Goal: Contribute content

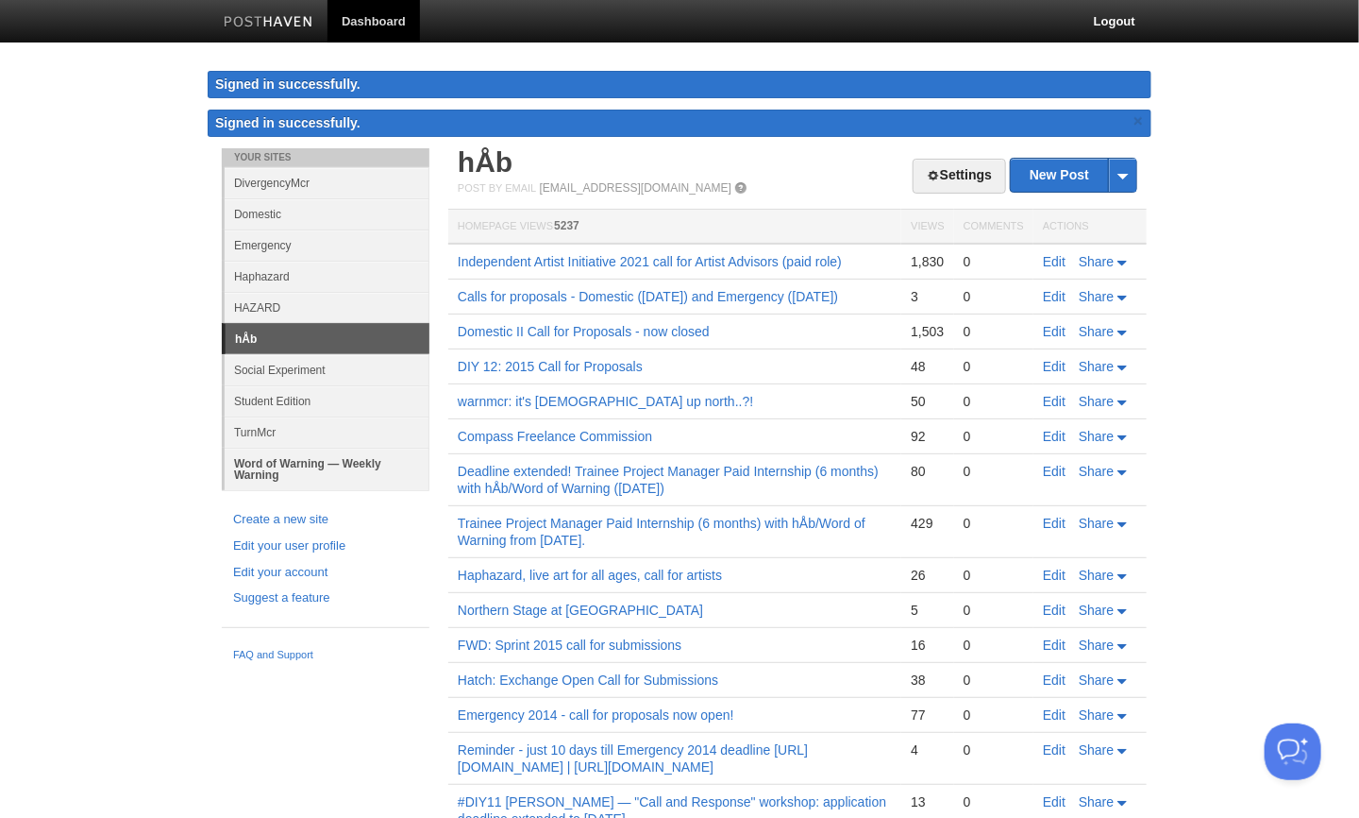
click at [316, 458] on link "Word of Warning — Weekly Warning" at bounding box center [327, 468] width 205 height 42
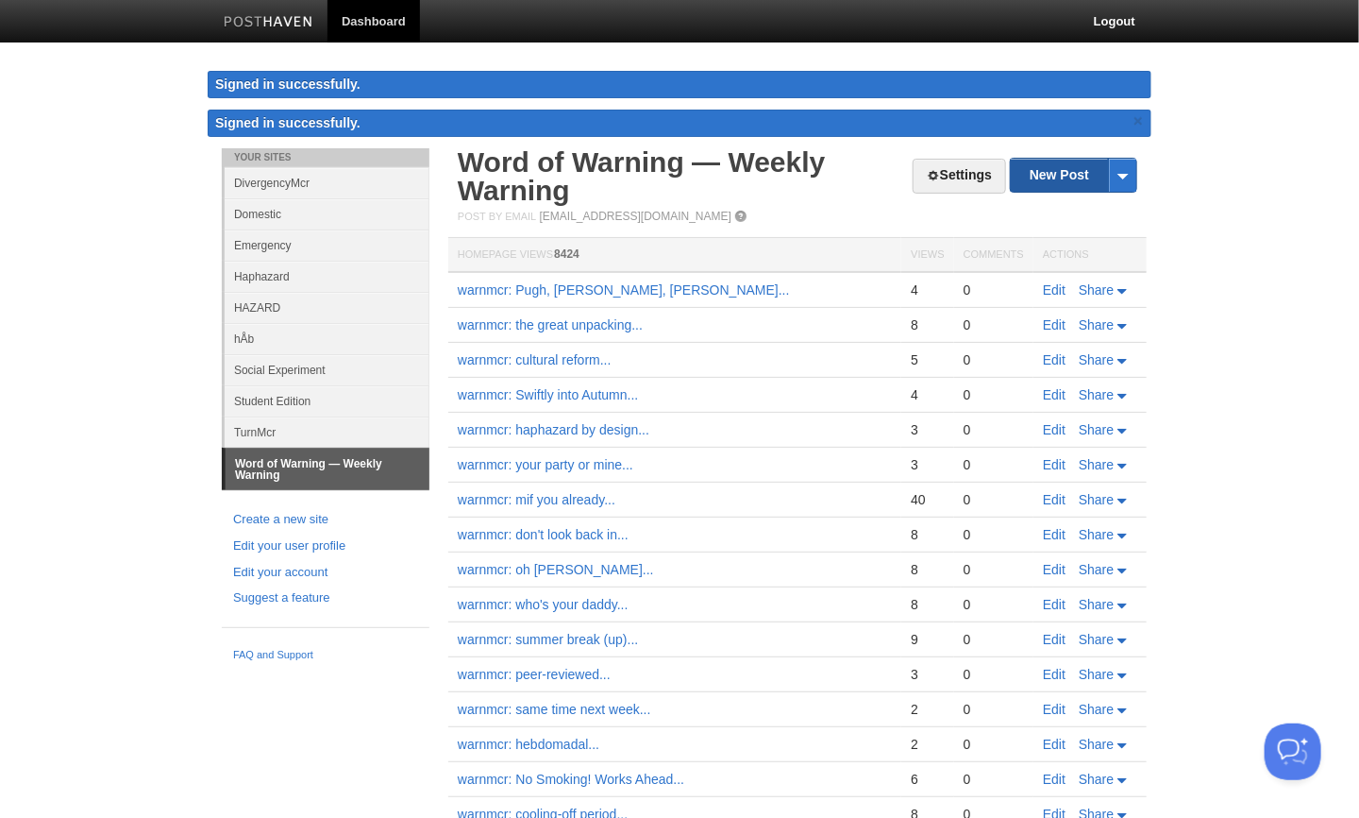
click at [1087, 173] on link "New Post" at bounding box center [1074, 175] width 126 height 33
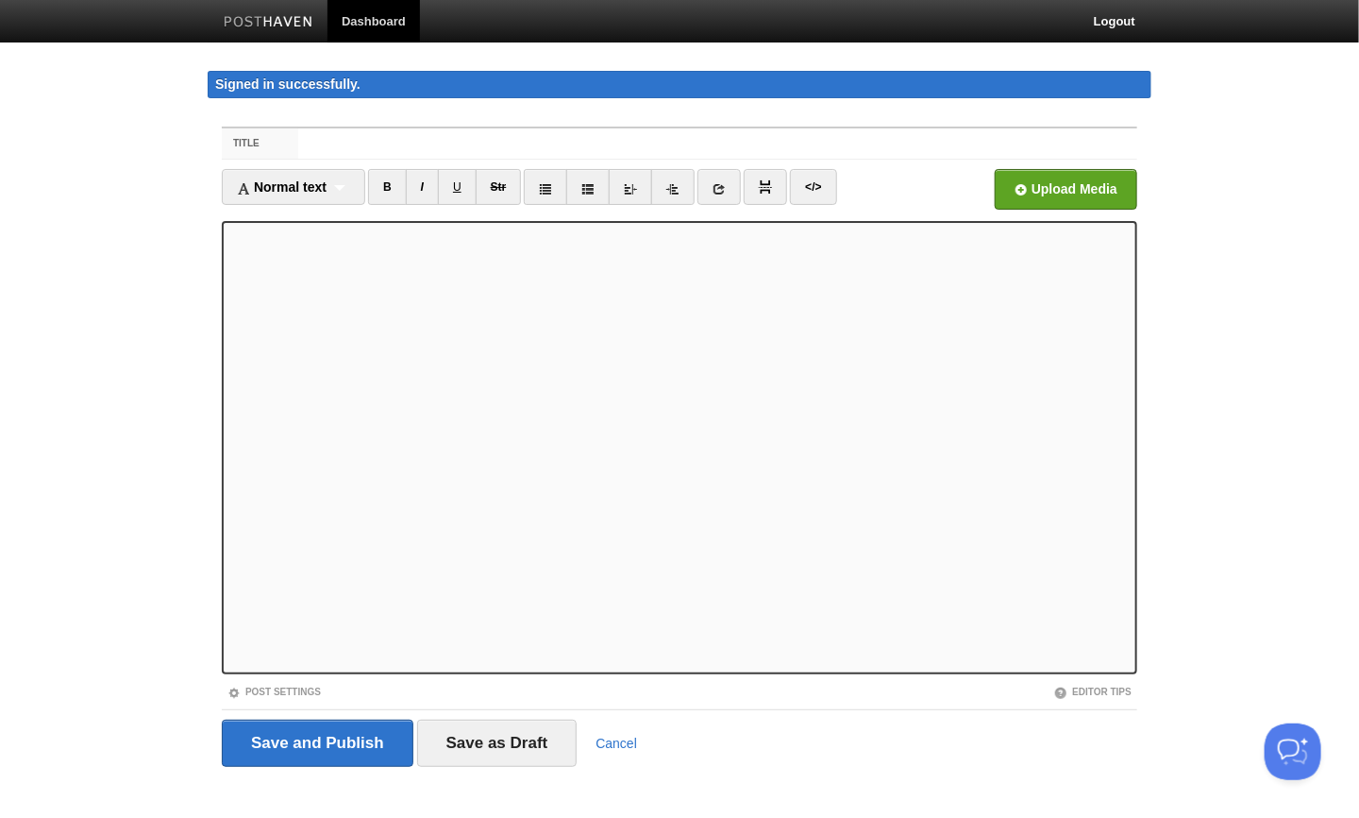
scroll to position [11, 0]
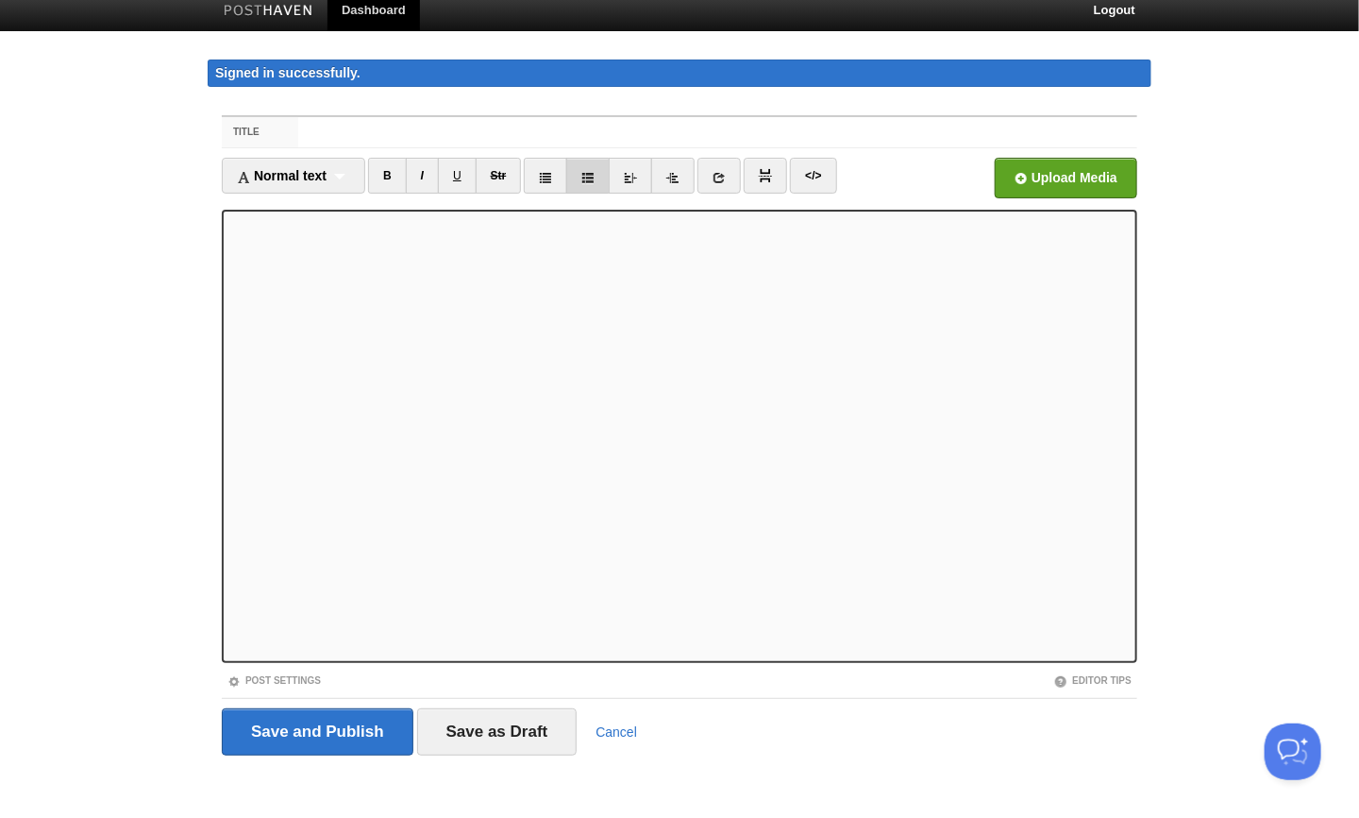
click at [585, 177] on icon at bounding box center [588, 177] width 13 height 13
click at [338, 174] on div "Normal text Normal text Heading 1 Heading 2 Heading 3" at bounding box center [293, 176] width 143 height 36
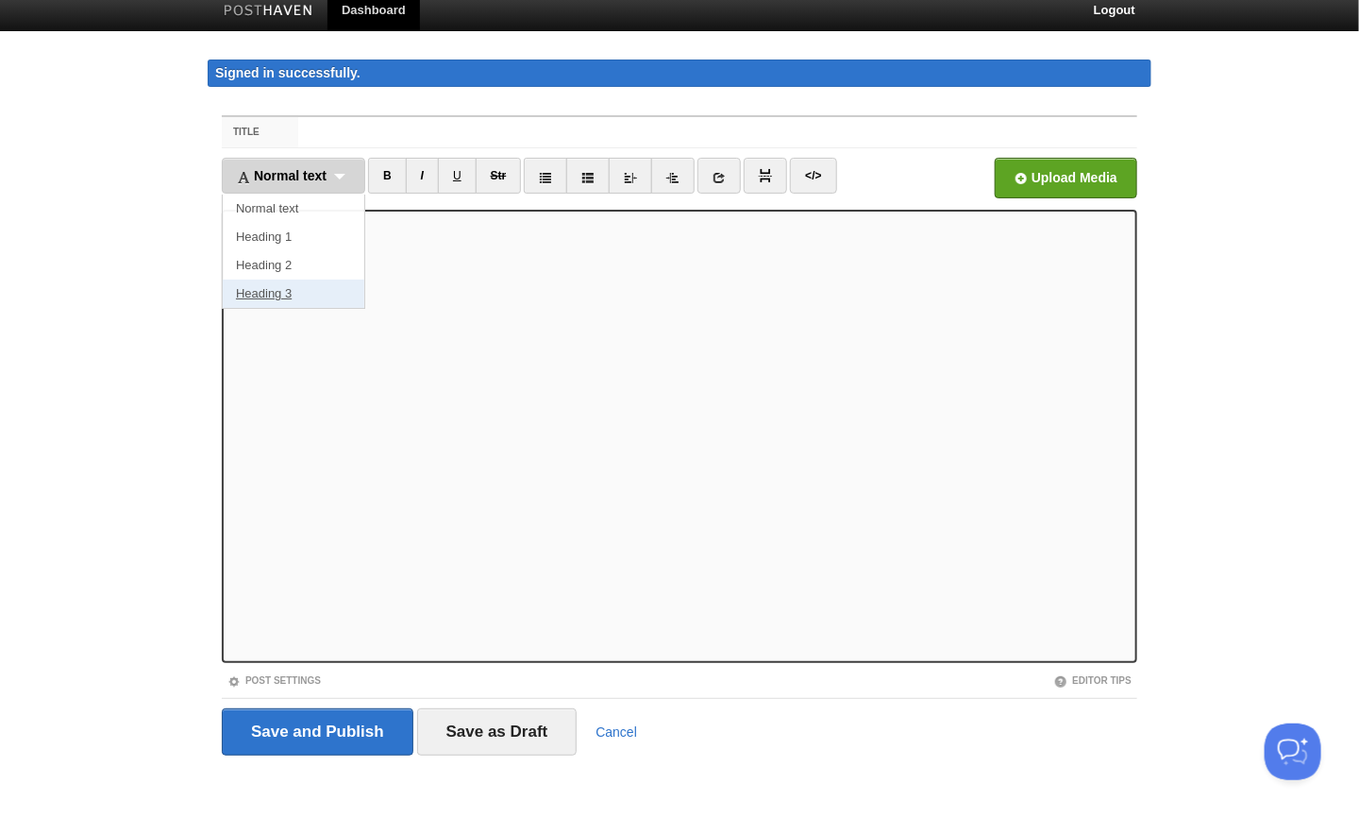
click at [323, 284] on link "Heading 3" at bounding box center [294, 293] width 142 height 28
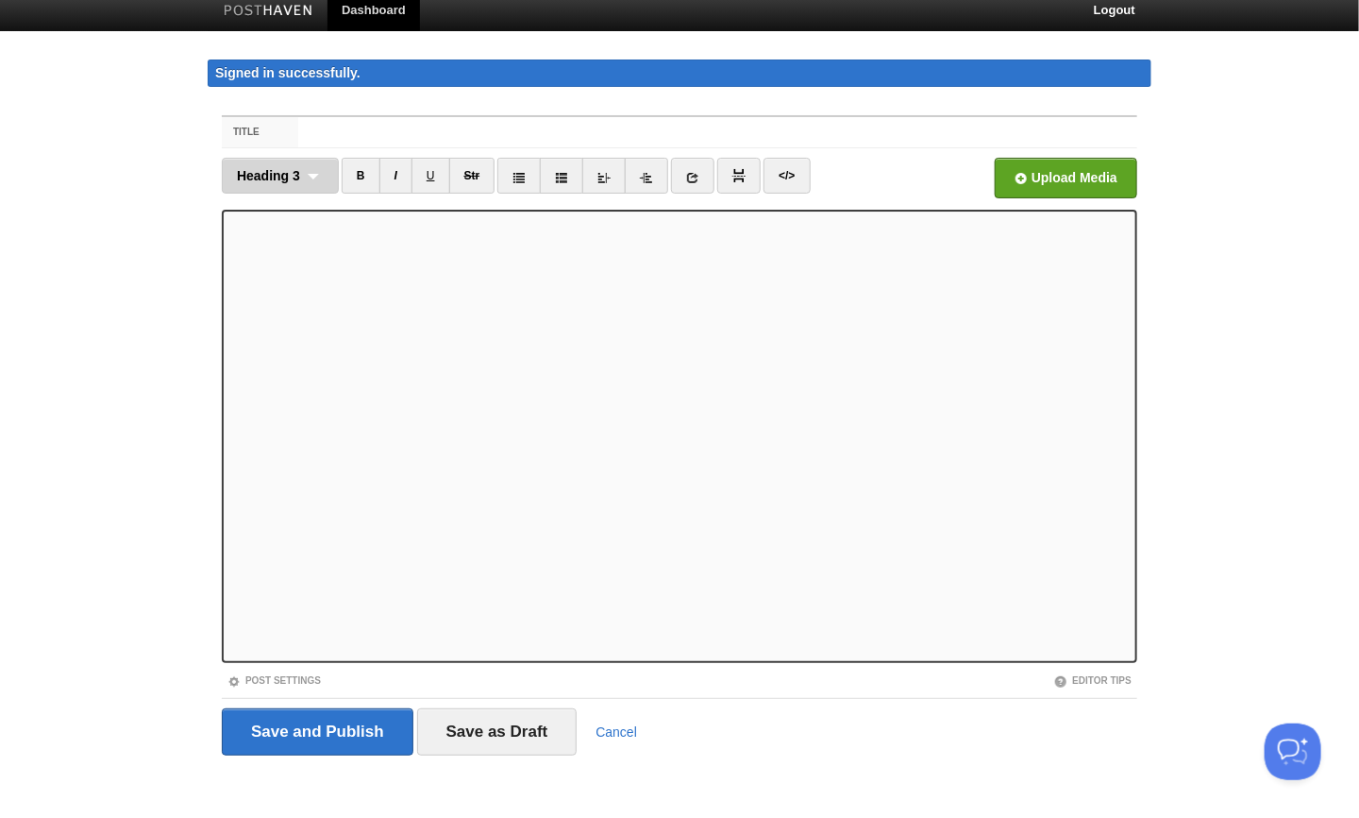
click at [317, 170] on div "Heading 3 Normal text Heading 1 Heading 2 Heading 3" at bounding box center [280, 176] width 117 height 36
click at [299, 279] on link "Heading 3" at bounding box center [280, 293] width 115 height 28
click at [311, 175] on div "Heading 3 Normal text Heading 1 Heading 2 Heading 3" at bounding box center [280, 176] width 117 height 36
click at [279, 292] on link "Heading 3" at bounding box center [280, 293] width 115 height 28
click at [321, 177] on div "Heading 3 Normal text Heading 1 Heading 2 Heading 3" at bounding box center [280, 176] width 117 height 36
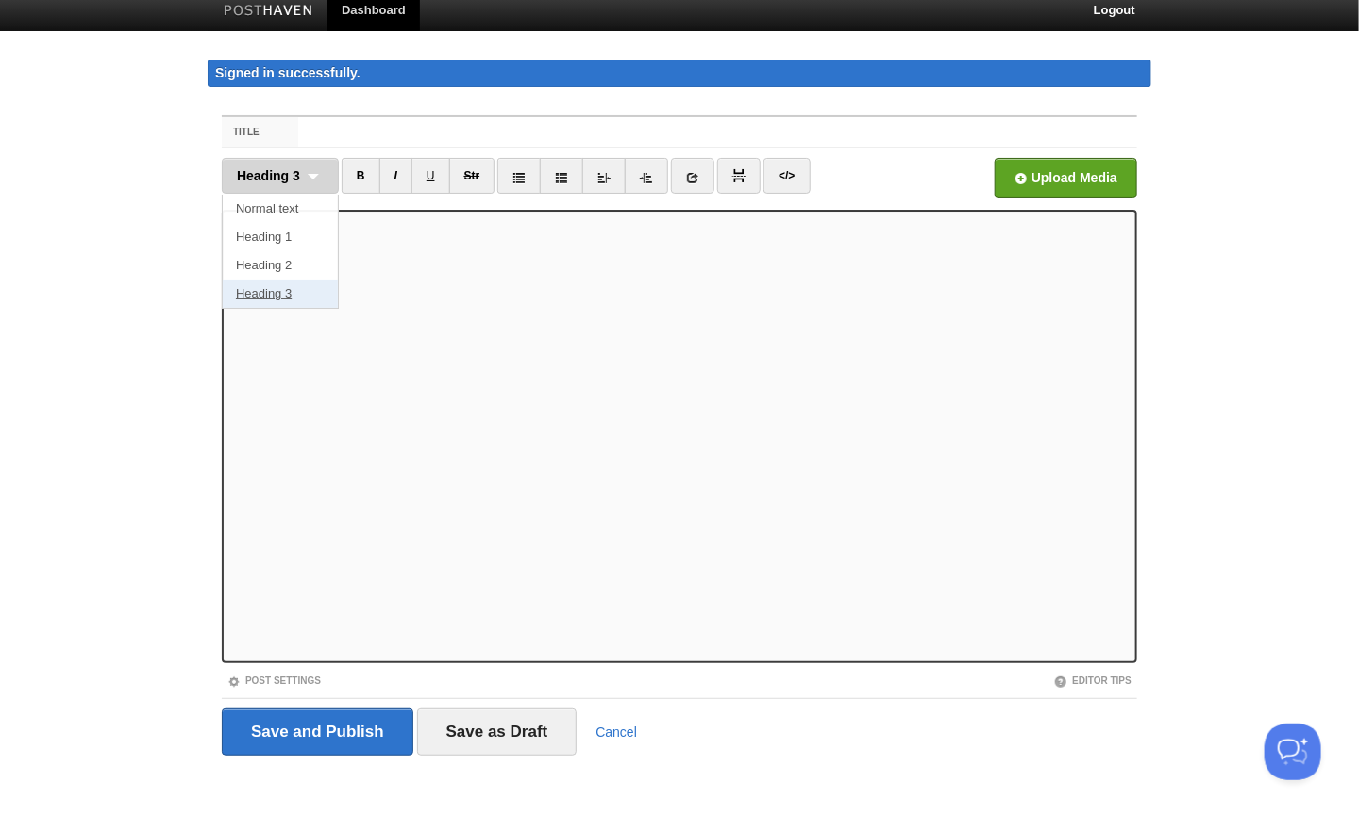
click at [277, 293] on link "Heading 3" at bounding box center [280, 293] width 115 height 28
click at [368, 128] on input "Title" at bounding box center [717, 132] width 839 height 30
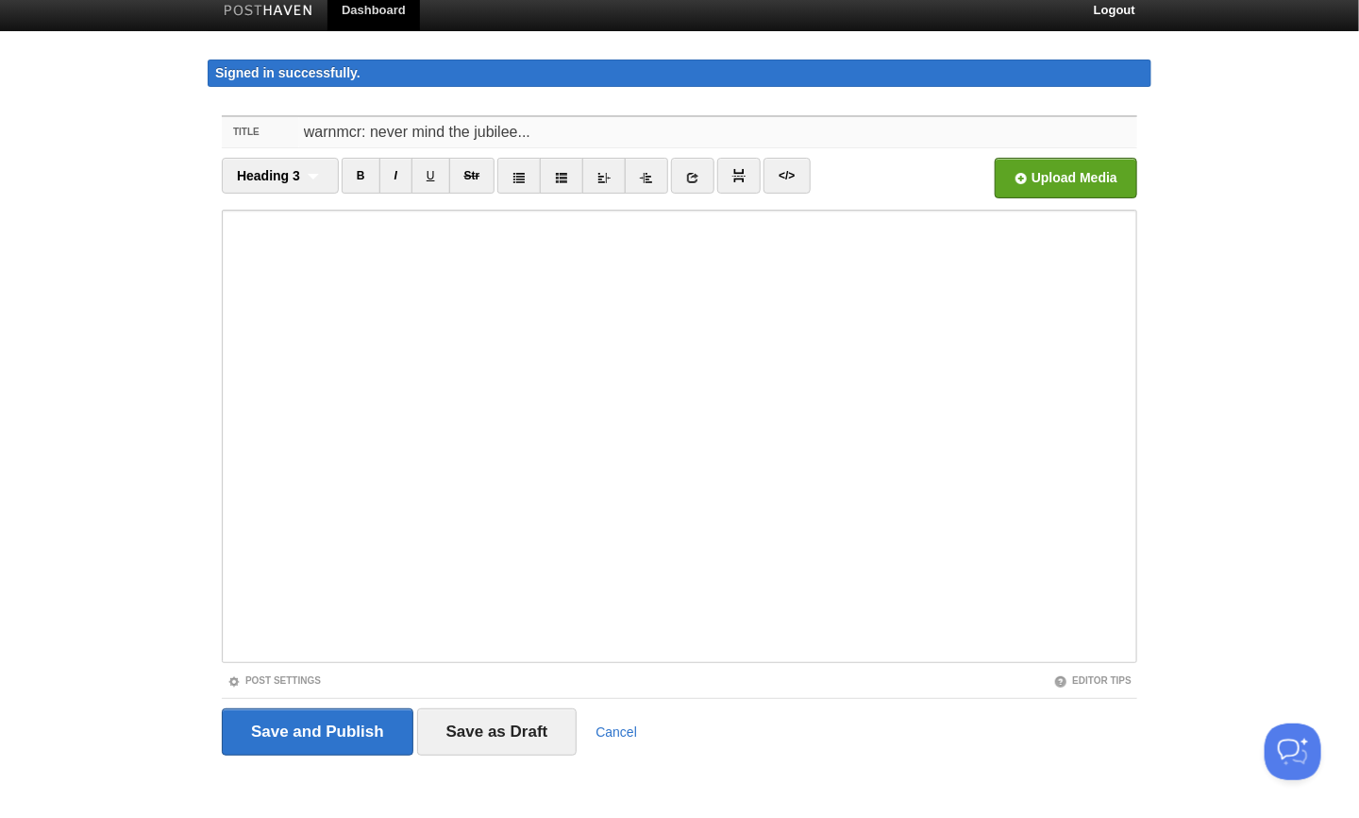
type input "warnmcr: never mind the jubilee..."
click at [266, 675] on link "Post Settings" at bounding box center [274, 680] width 93 height 10
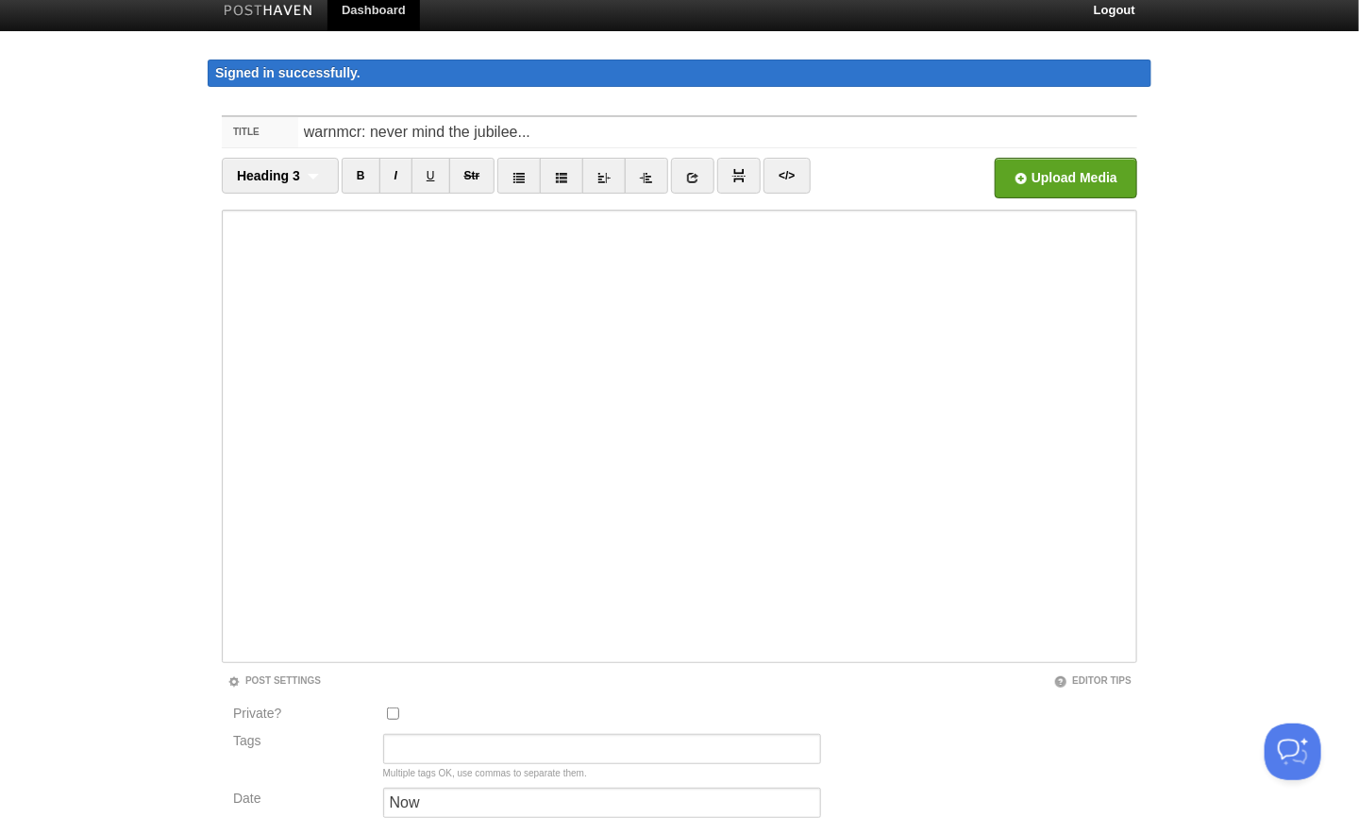
scroll to position [227, 0]
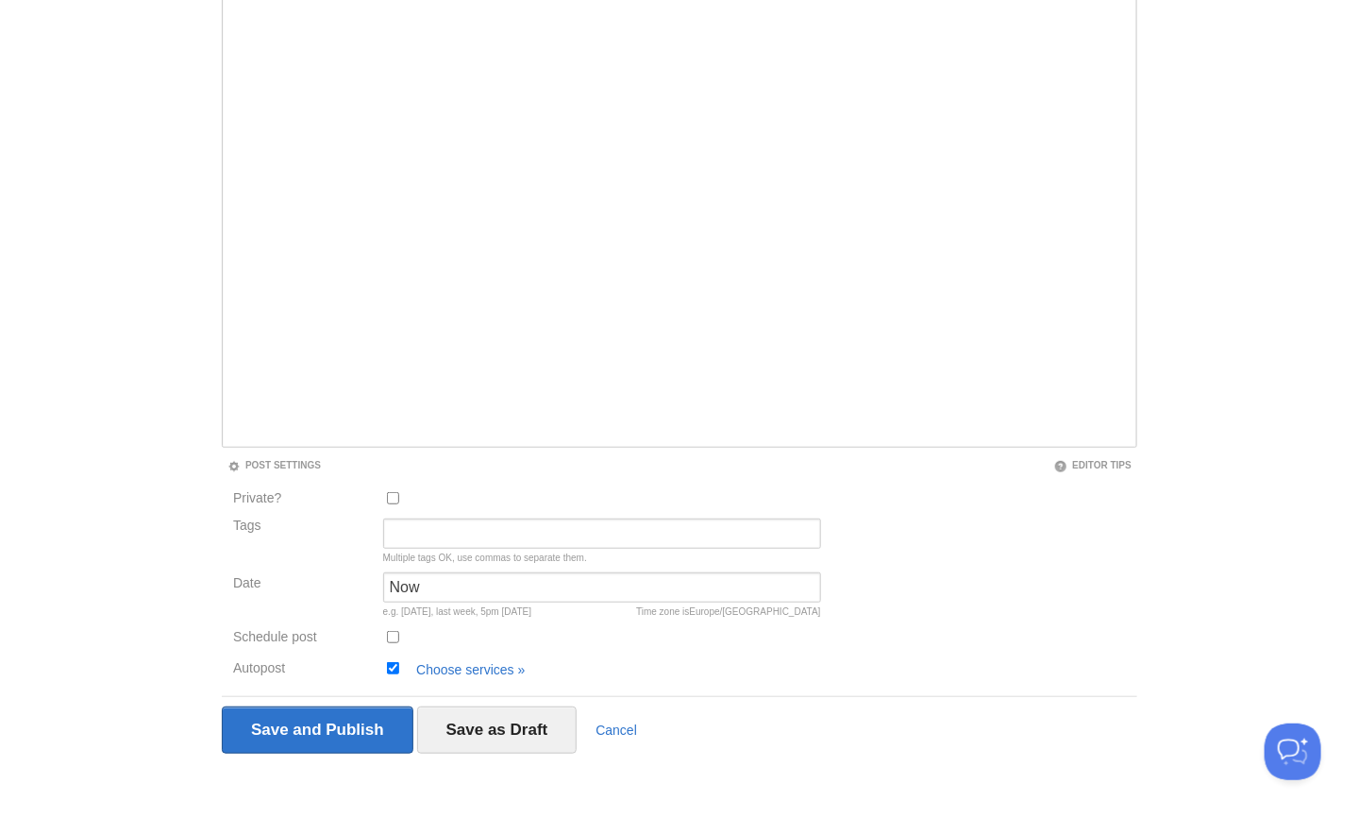
click at [391, 636] on input "Schedule post" at bounding box center [393, 637] width 12 height 12
checkbox input "true"
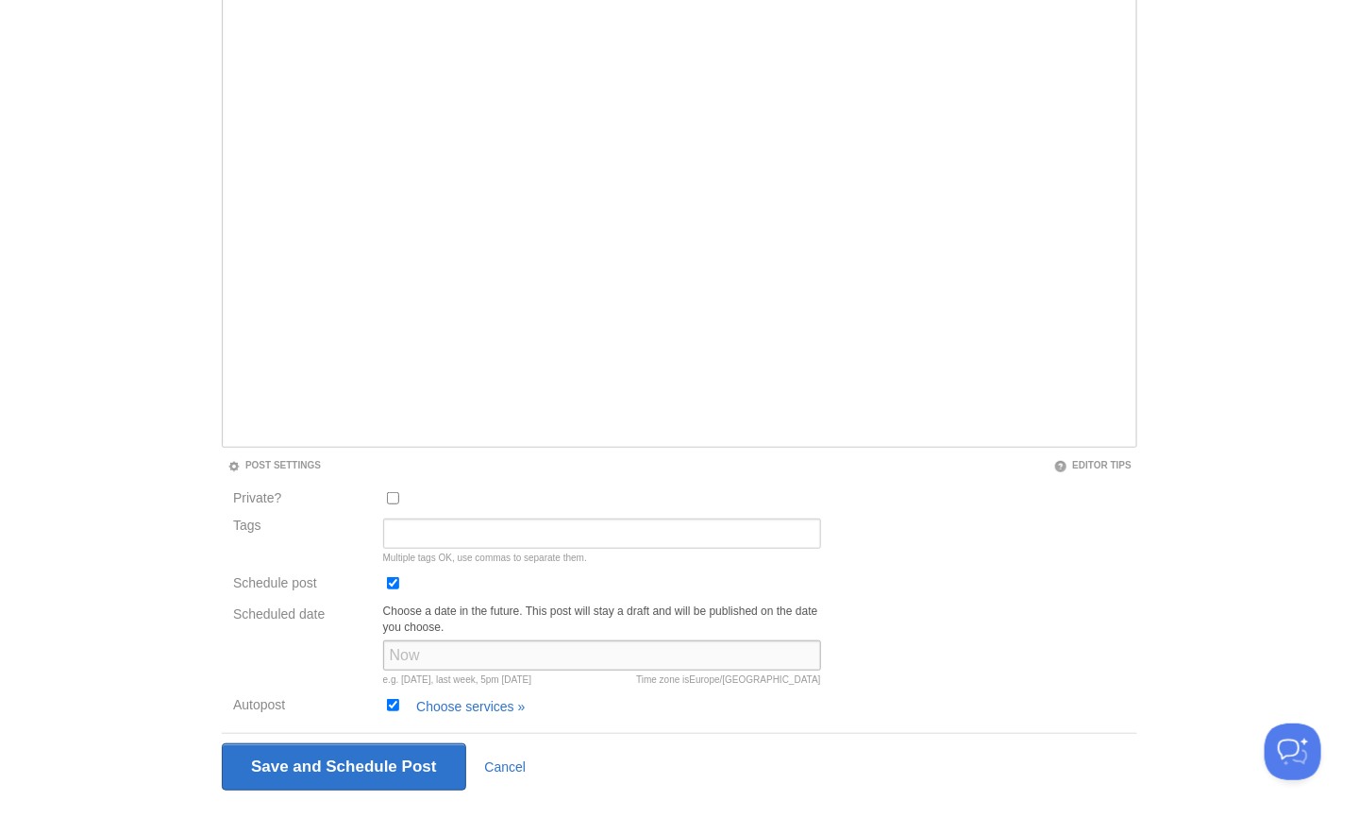
click at [419, 657] on input "Scheduled date" at bounding box center [602, 655] width 438 height 30
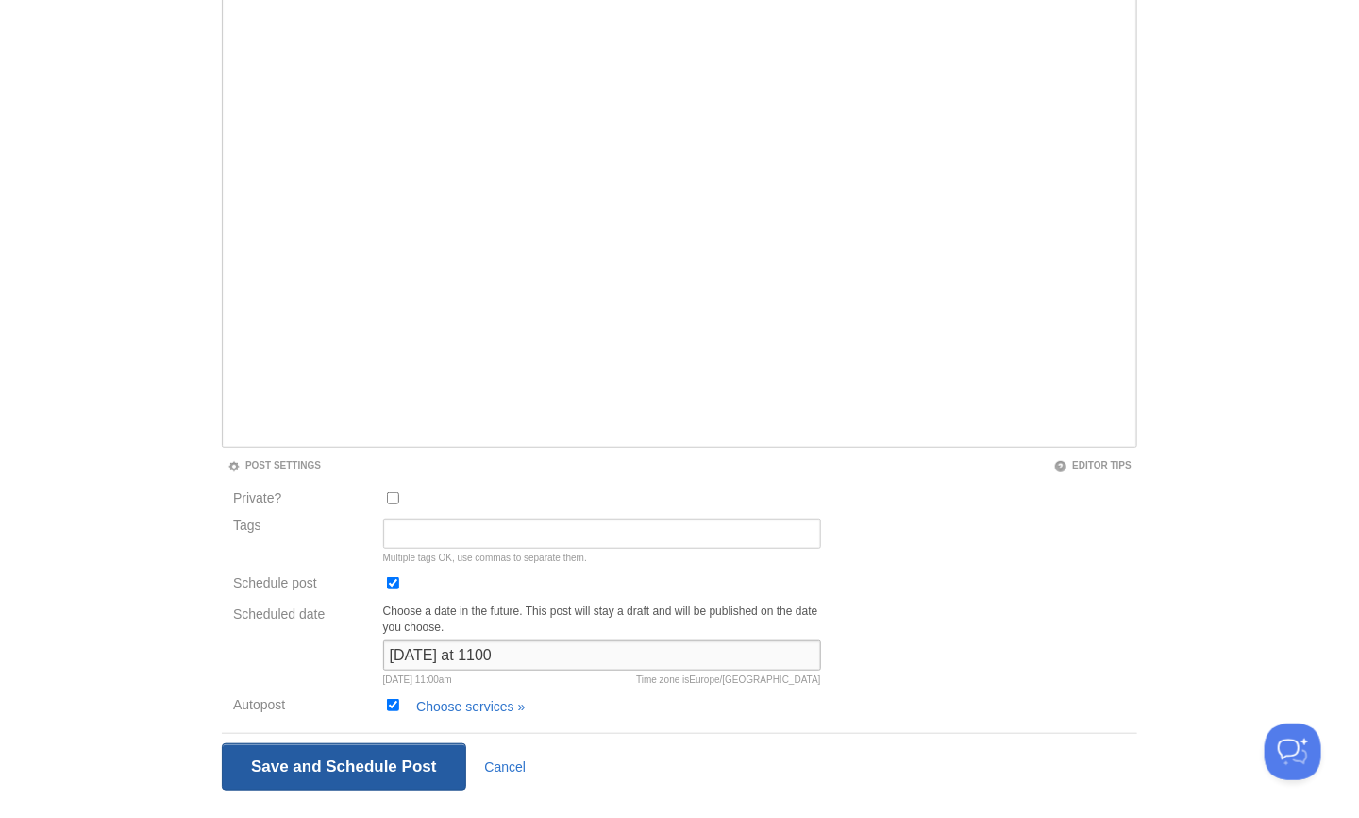
type input "[DATE] at 1100"
click at [387, 759] on input "Save and Publish" at bounding box center [344, 766] width 245 height 47
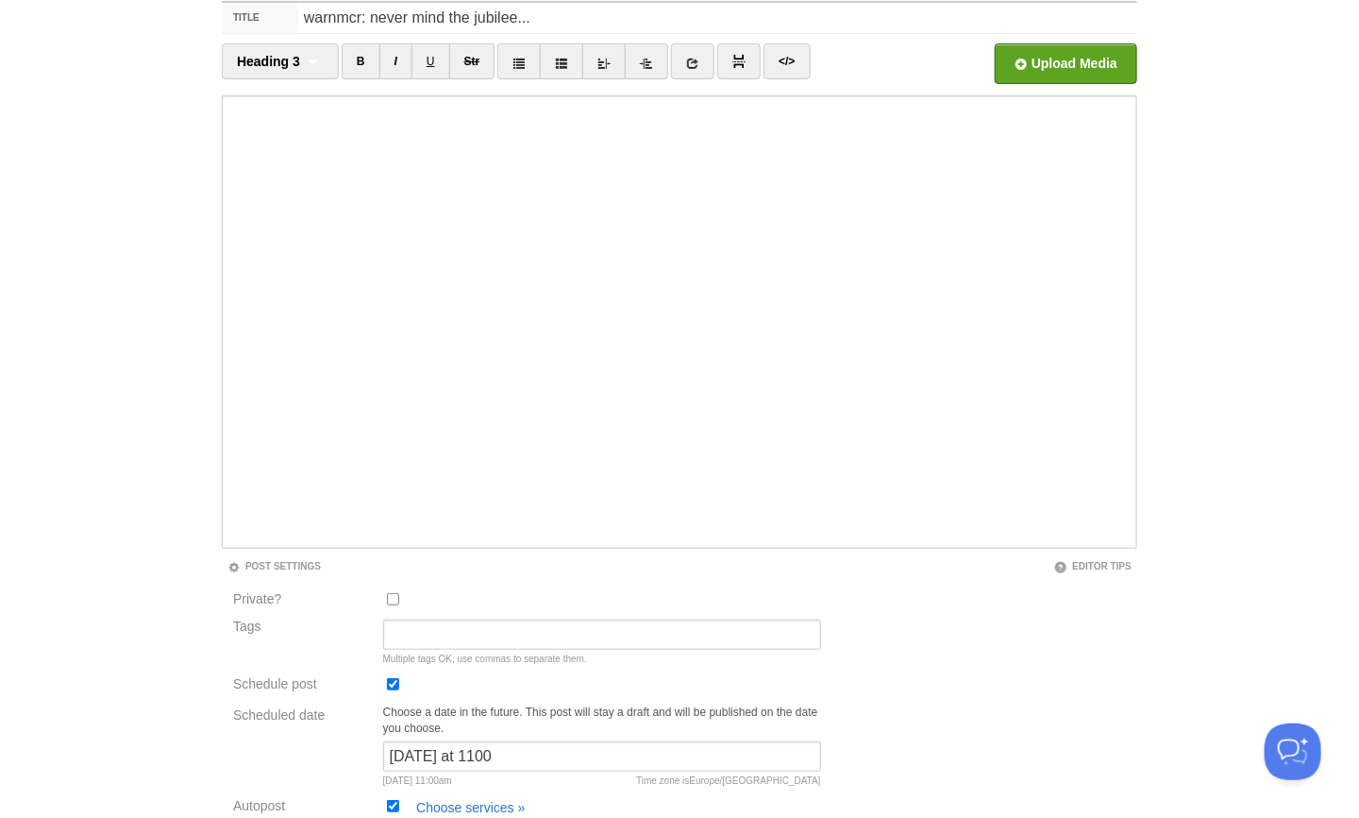
scroll to position [108, 0]
